Goal: Task Accomplishment & Management: Use online tool/utility

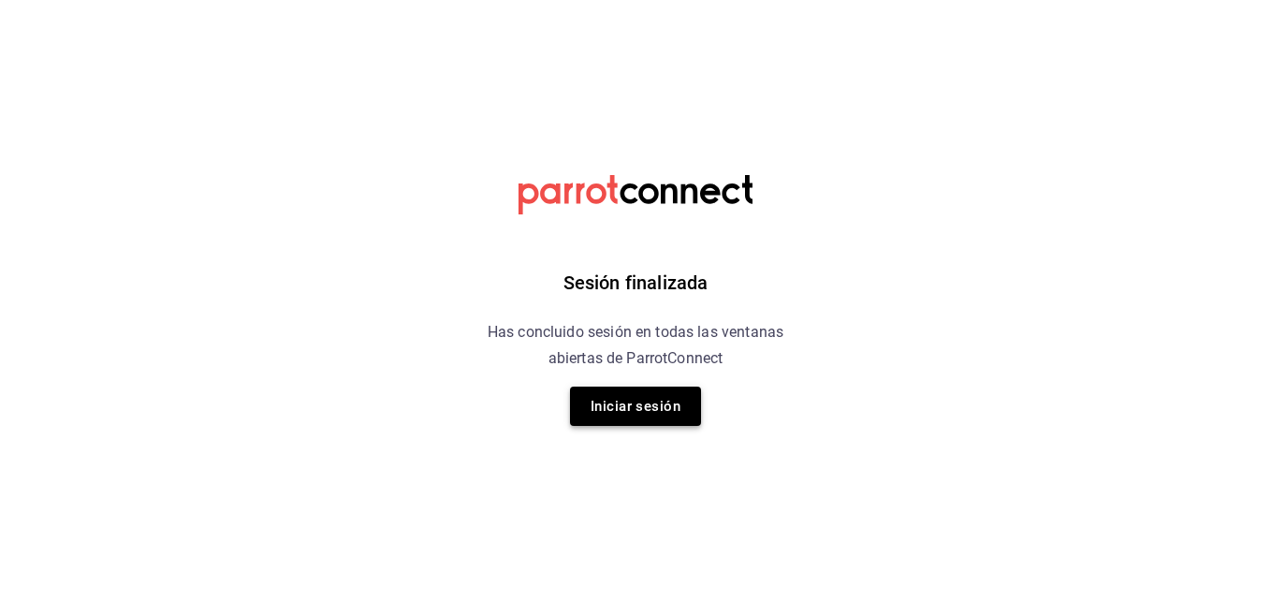
click at [661, 399] on button "Iniciar sesión" at bounding box center [635, 406] width 131 height 39
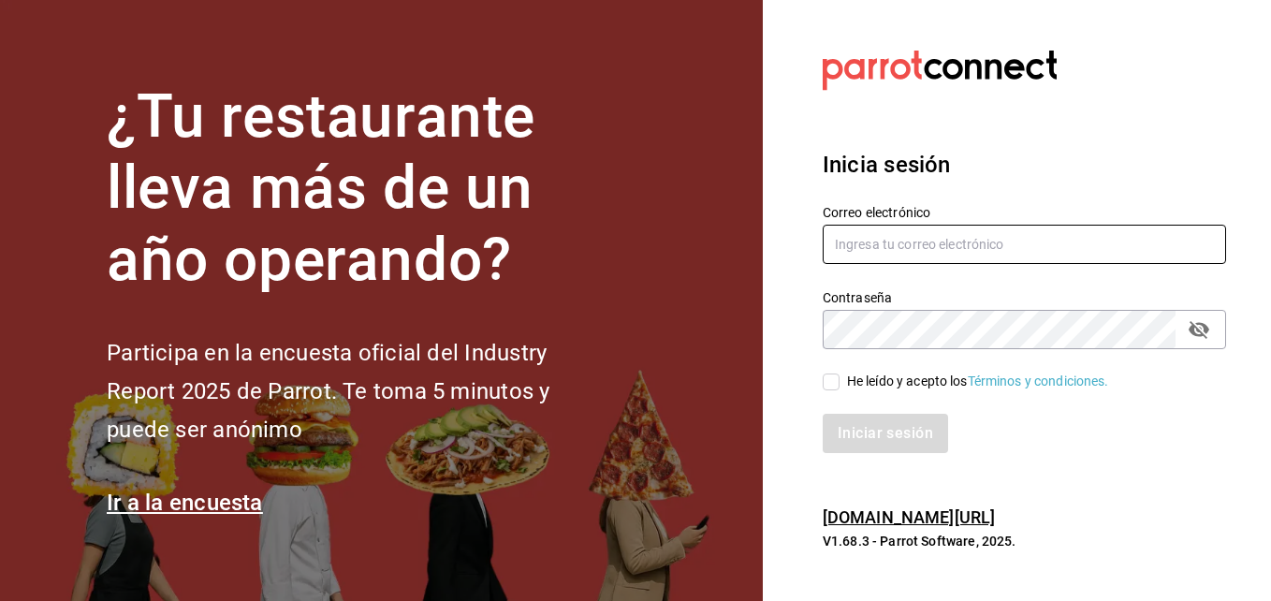
click at [989, 250] on input "text" at bounding box center [1025, 244] width 404 height 39
type input "[EMAIL_ADDRESS][DOMAIN_NAME]"
click at [831, 376] on input "He leído y acepto los Términos y condiciones." at bounding box center [831, 382] width 17 height 17
checkbox input "true"
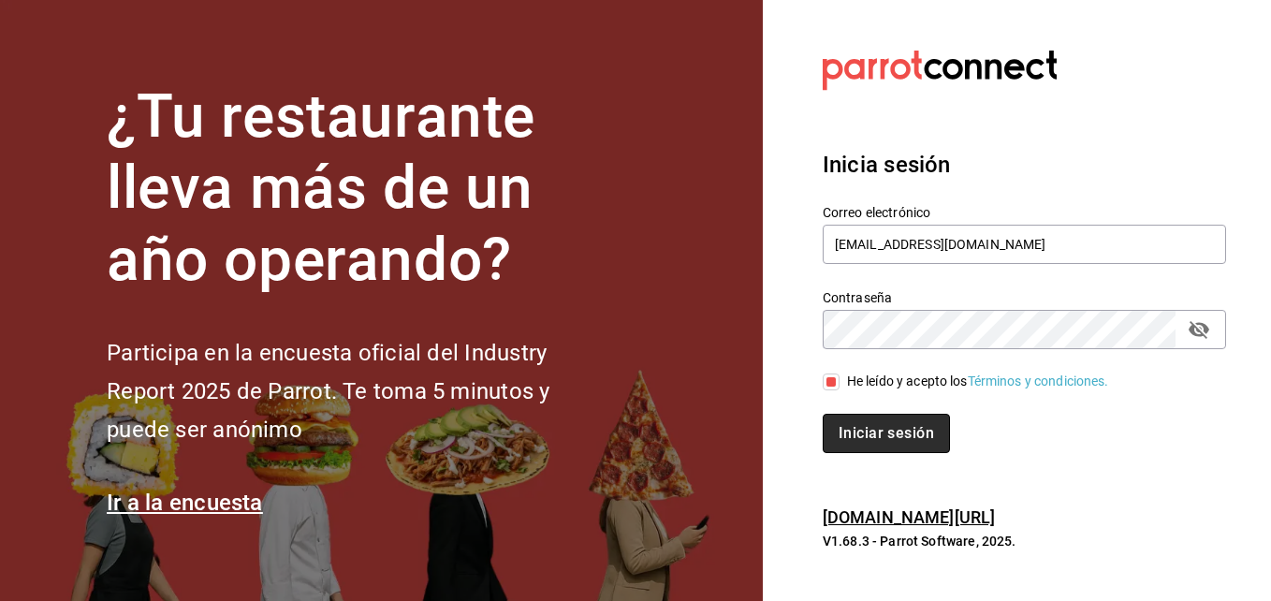
click at [876, 430] on button "Iniciar sesión" at bounding box center [886, 433] width 127 height 39
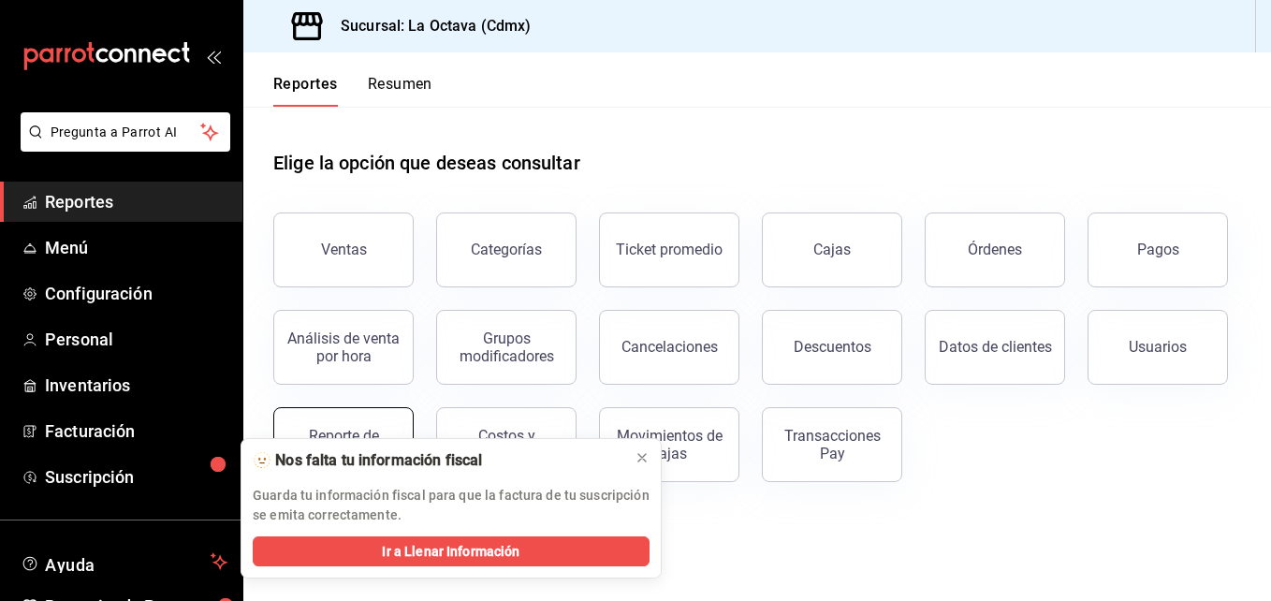
click at [356, 419] on button "Reporte de asistencia" at bounding box center [343, 444] width 140 height 75
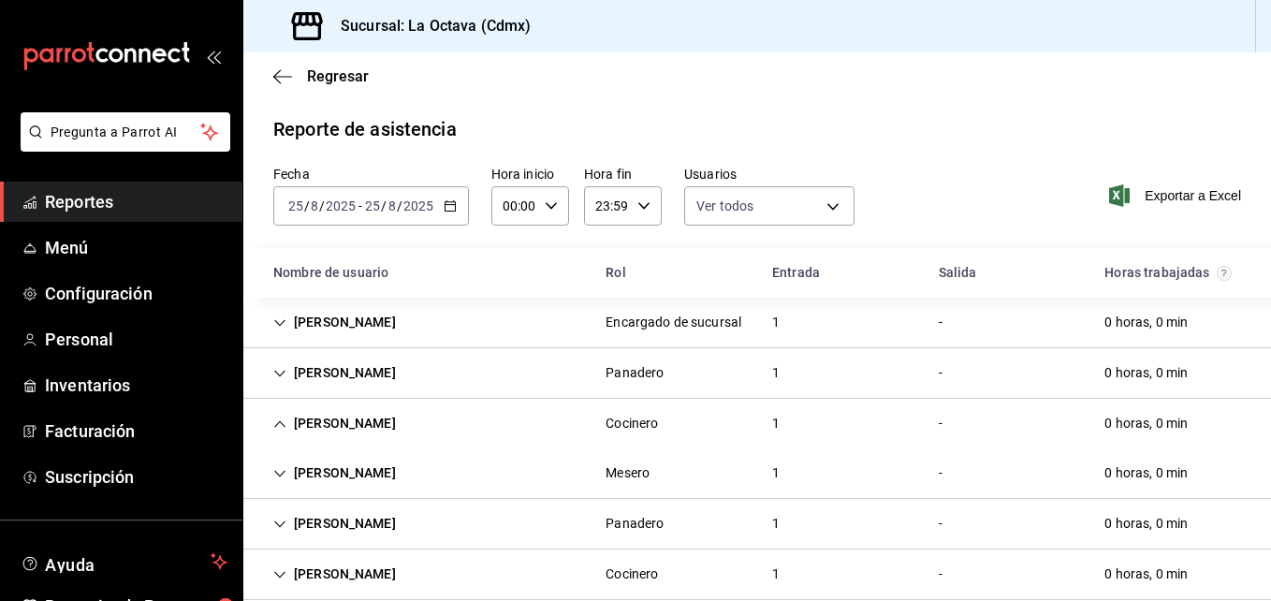
type input "d3beb51c-59fc-440b-8533-f1c5ed81aa50,fb91d009-b2a8-4f5b-84c0-ef3e4008f85d,ac84b…"
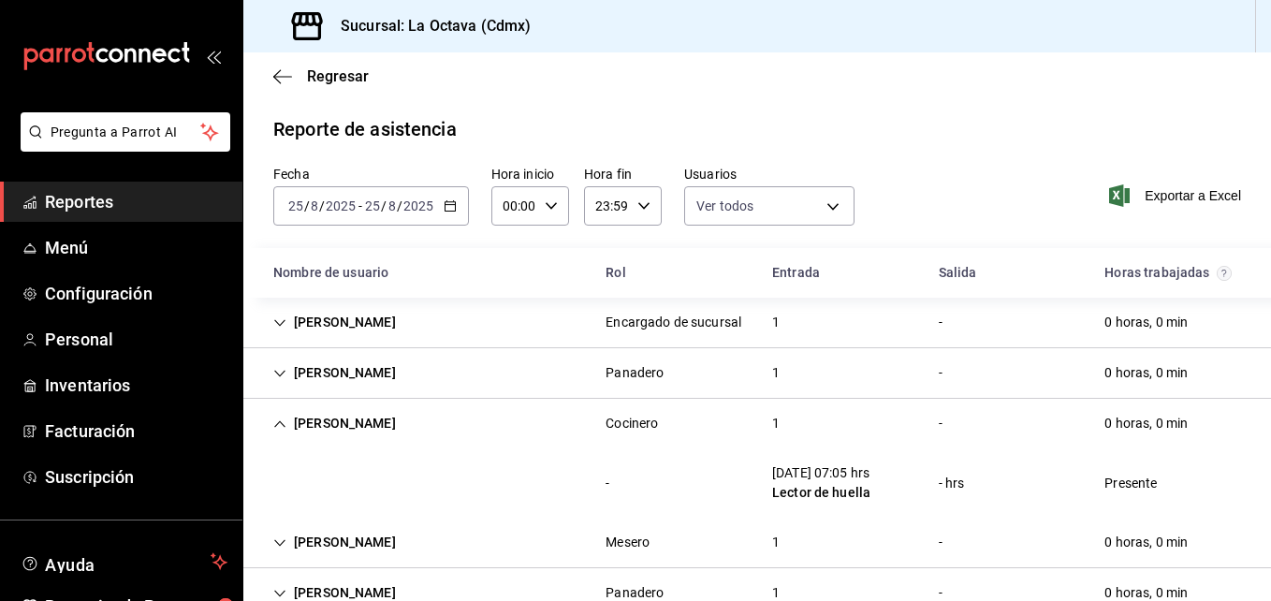
click at [447, 208] on icon "button" at bounding box center [450, 205] width 13 height 13
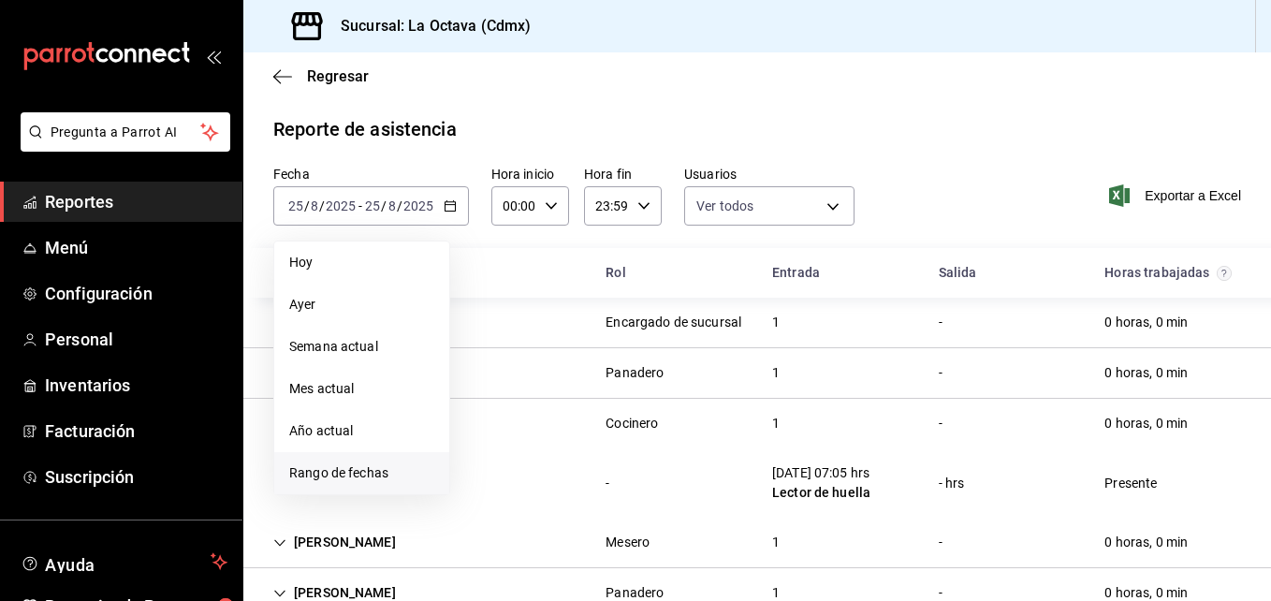
click at [369, 475] on span "Rango de fechas" at bounding box center [361, 473] width 145 height 20
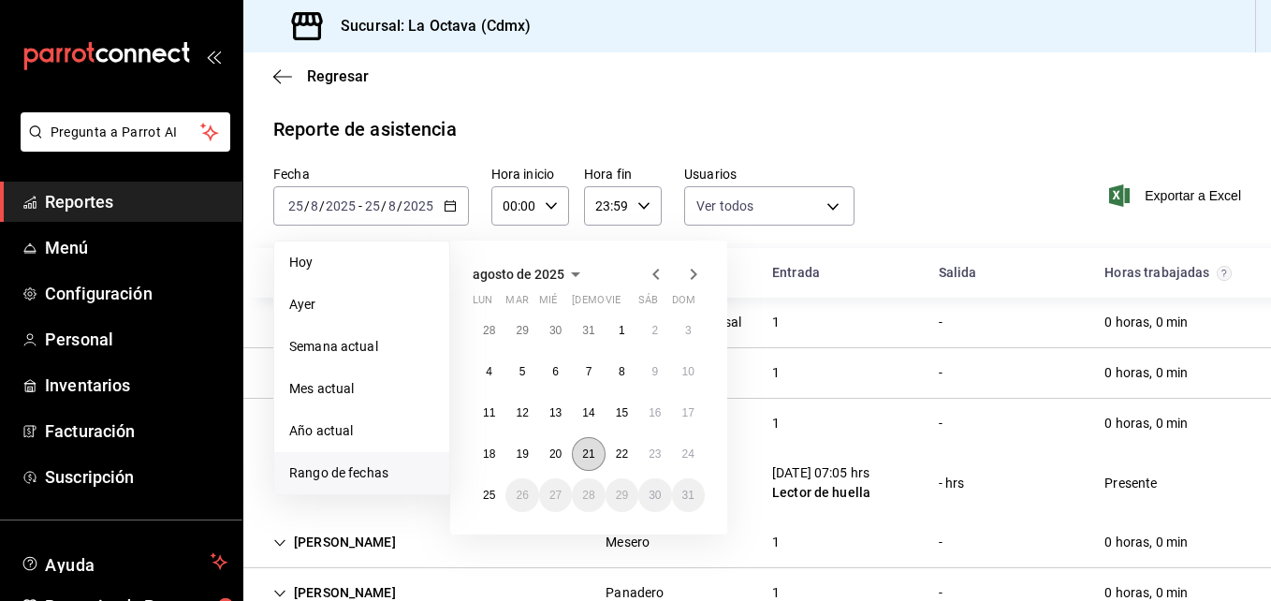
click at [587, 448] on abbr "21" at bounding box center [588, 454] width 12 height 13
click at [494, 491] on abbr "25" at bounding box center [489, 495] width 12 height 13
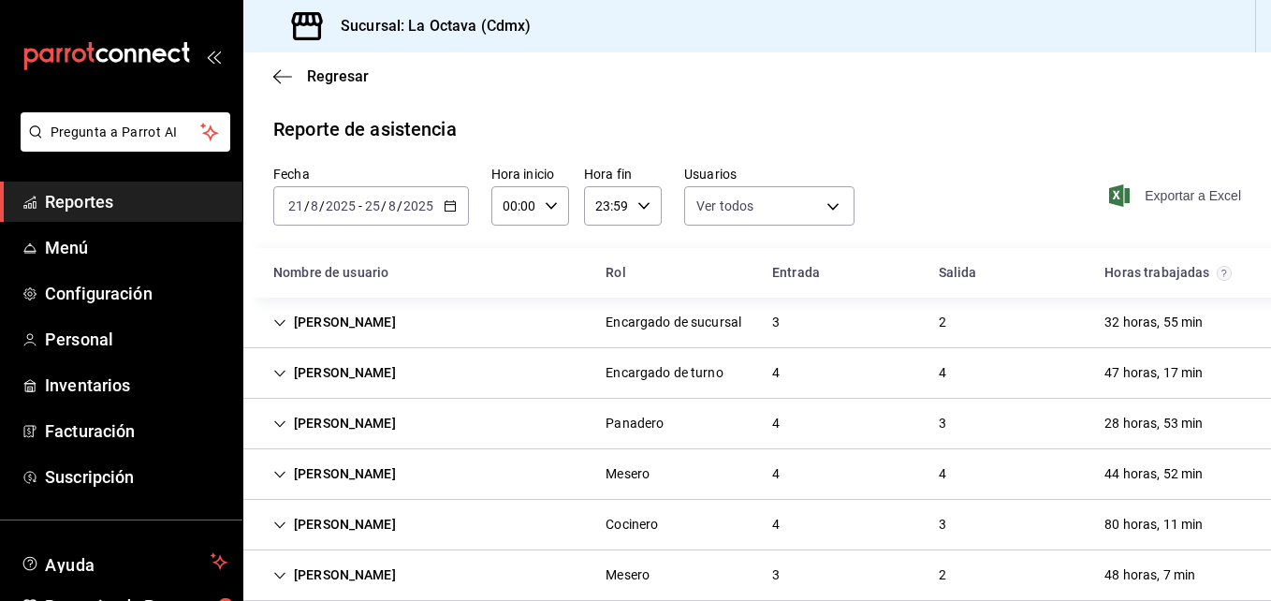
click at [1170, 203] on span "Exportar a Excel" at bounding box center [1177, 195] width 128 height 22
